Goal: Information Seeking & Learning: Learn about a topic

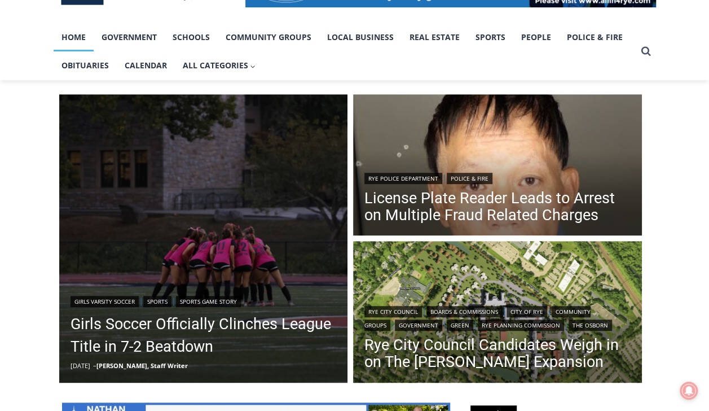
scroll to position [271, 0]
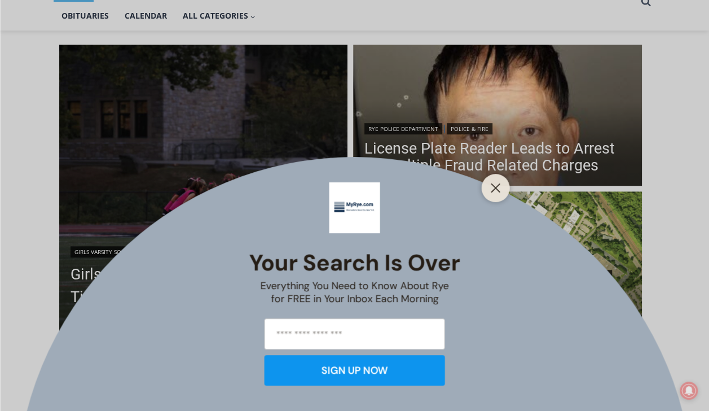
click at [502, 194] on button "Close" at bounding box center [496, 188] width 16 height 16
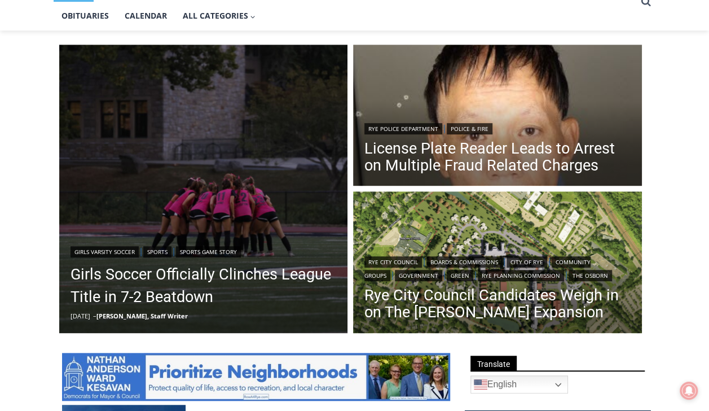
click at [190, 290] on link "Girls Soccer Officially Clinches League Title in 7-2 Beatdown" at bounding box center [204, 285] width 266 height 45
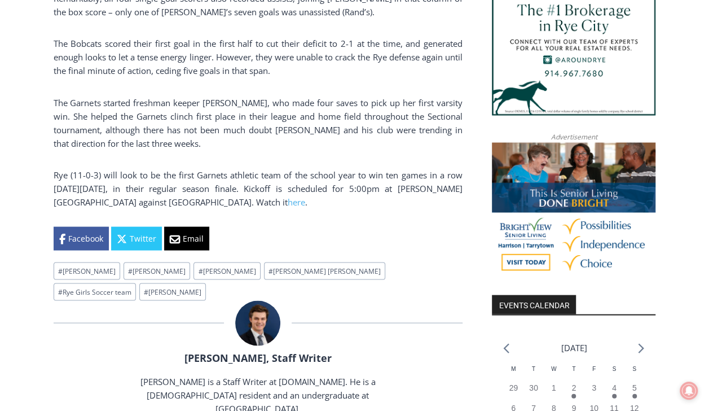
scroll to position [984, 0]
